Goal: Task Accomplishment & Management: Complete application form

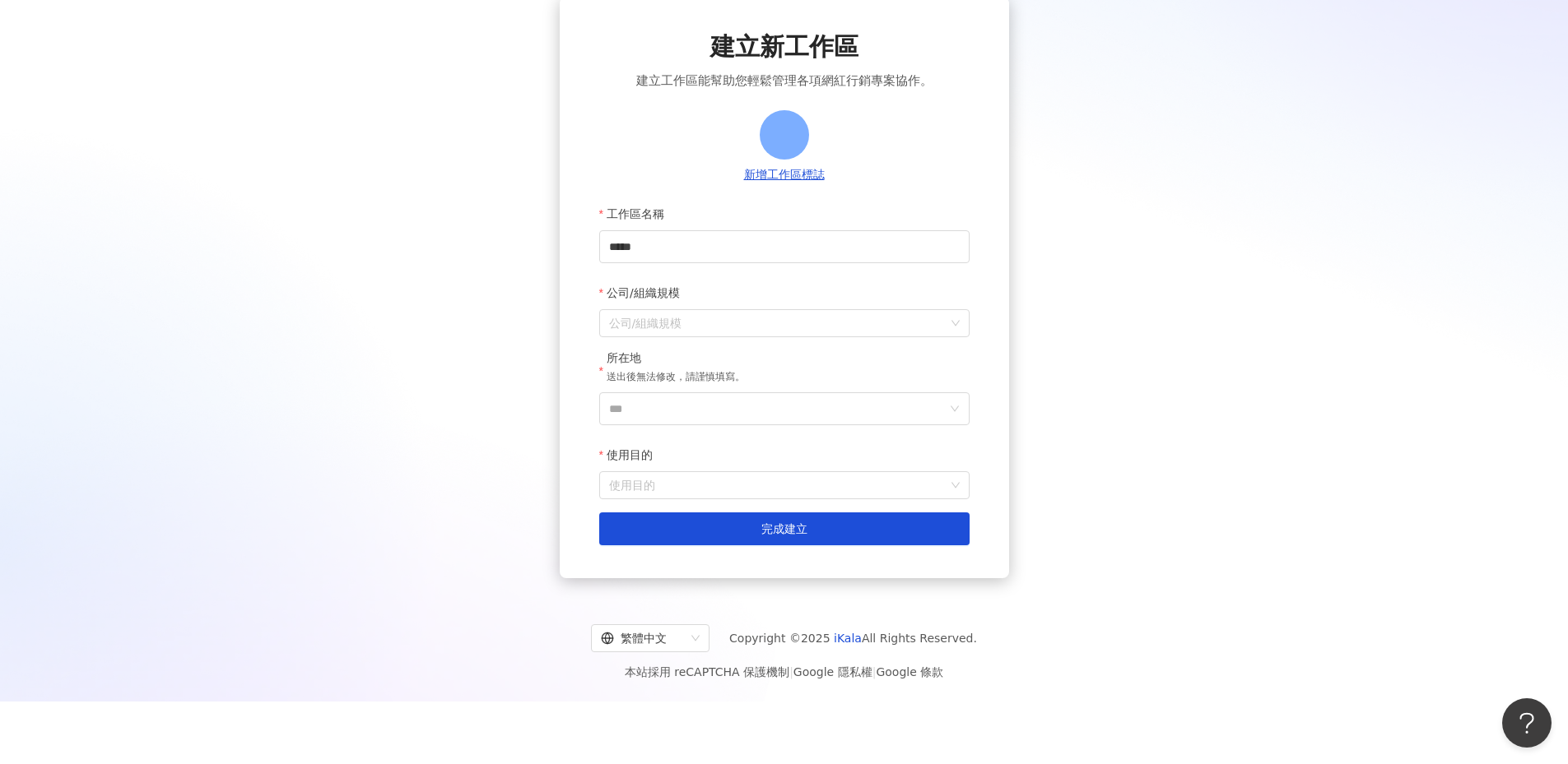
drag, startPoint x: 1241, startPoint y: 202, endPoint x: 1461, endPoint y: 180, distance: 221.1
click at [1241, 202] on div "建立新工作區 建立工作區能幫助您輕鬆管理各項網紅行銷專案協作。 新增工作區標誌 工作區名稱 **** 公司/組織規模 公司/組織規模 所在地 送出後無法修改，…" at bounding box center [784, 287] width 1529 height 581
click at [1248, 175] on div "建立新工作區 建立工作區能幫助您輕鬆管理各項網紅行銷專案協作。 新增工作區標誌 工作區名稱 **** 公司/組織規模 公司/組織規模 所在地 送出後無法修改，…" at bounding box center [784, 287] width 1529 height 581
click at [1347, 148] on div "建立新工作區 建立工作區能幫助您輕鬆管理各項網紅行銷專案協作。 新增工作區標誌 工作區名稱 **** 公司/組織規模 公司/組織規模 所在地 送出後無法修改，…" at bounding box center [784, 287] width 1529 height 581
